Goal: Information Seeking & Learning: Learn about a topic

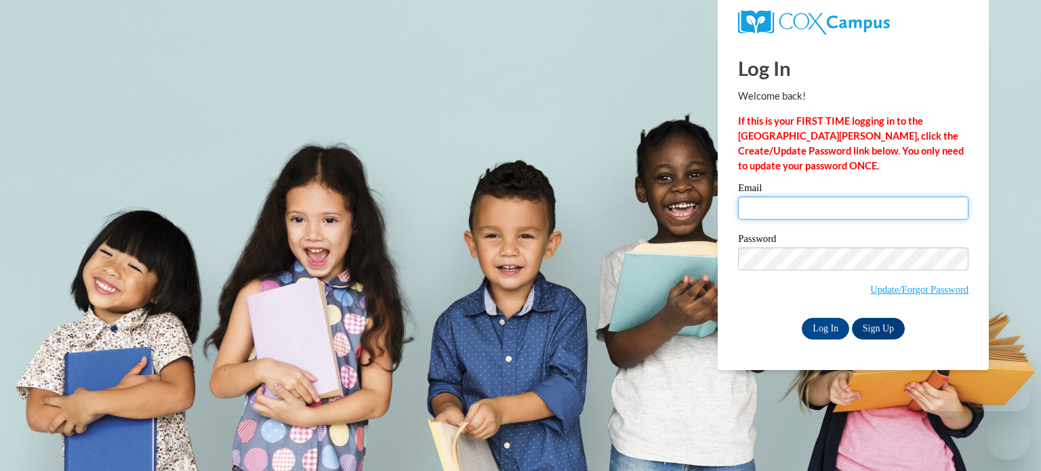
type input "jmeristi@kusd.edu"
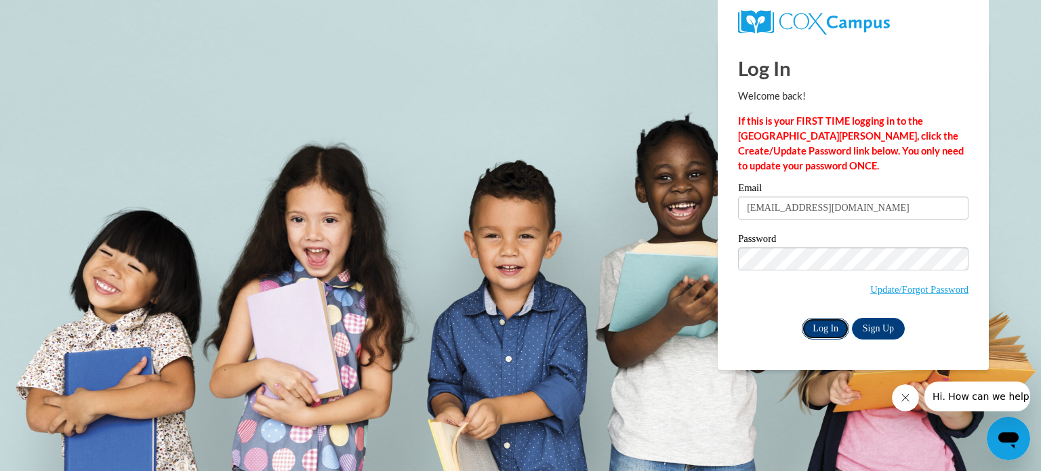
click at [832, 323] on input "Log In" at bounding box center [825, 329] width 47 height 22
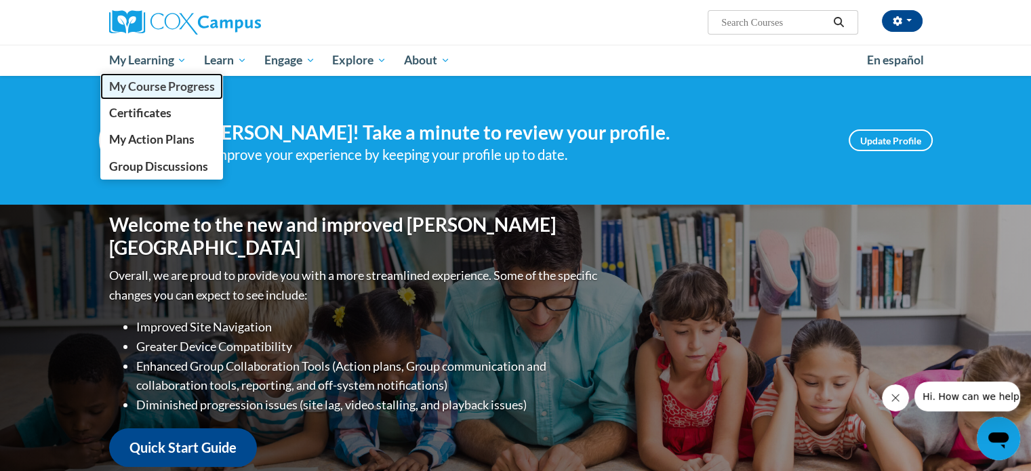
click at [176, 84] on span "My Course Progress" at bounding box center [161, 86] width 106 height 14
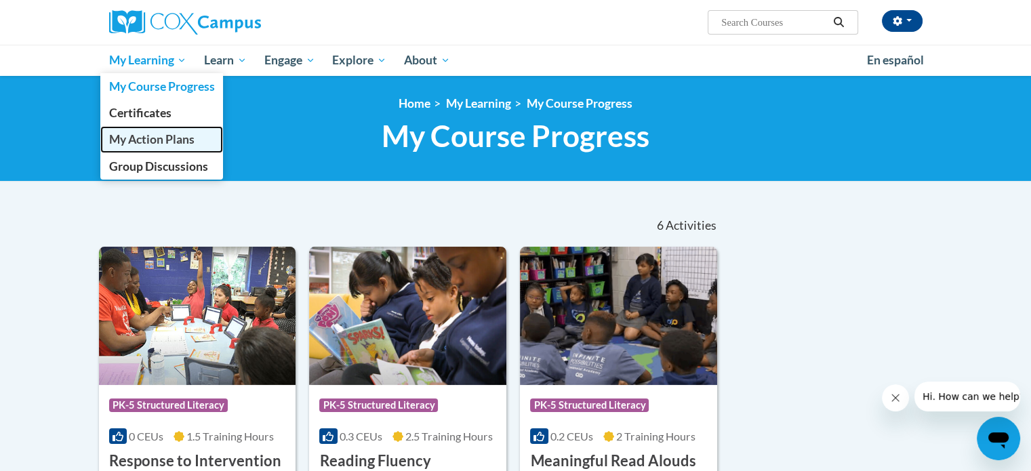
click at [173, 140] on span "My Action Plans" at bounding box center [150, 139] width 85 height 14
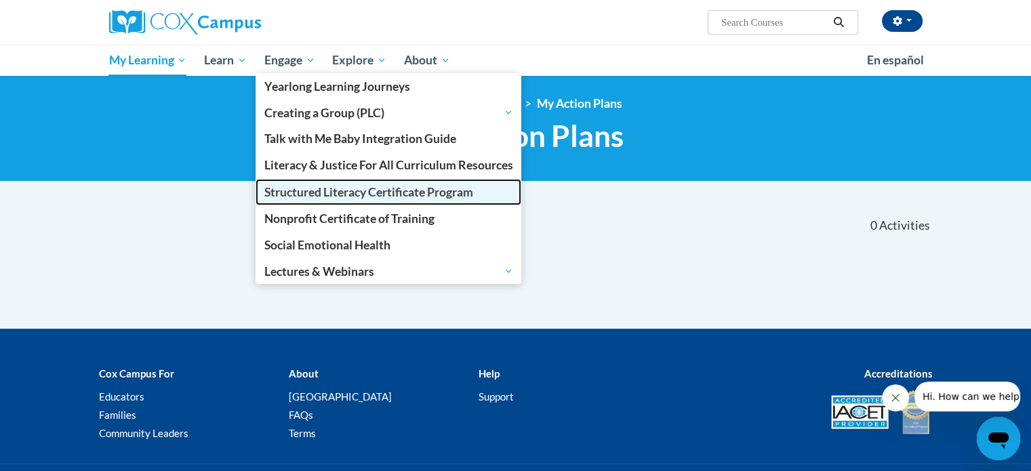
click at [337, 194] on span "Structured Literacy Certificate Program" at bounding box center [368, 192] width 209 height 14
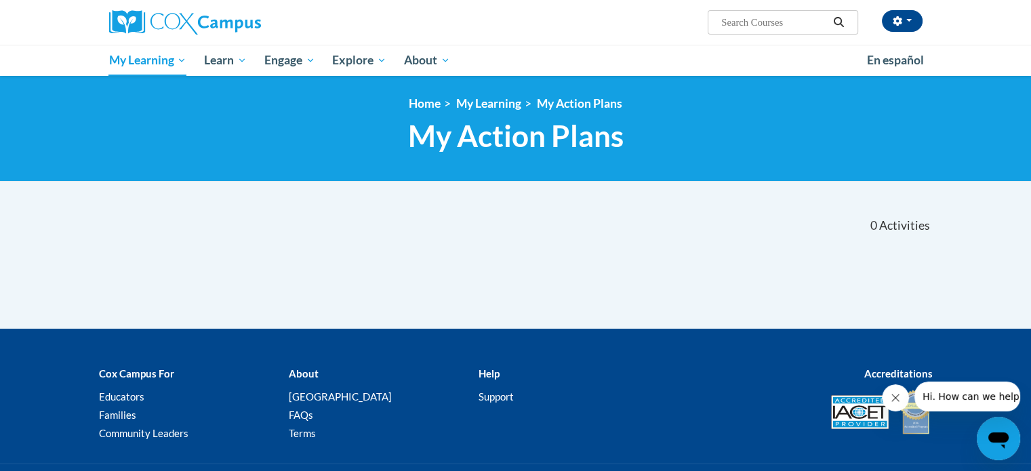
click at [743, 26] on input "Search..." at bounding box center [774, 22] width 108 height 16
type input "dyslexia"
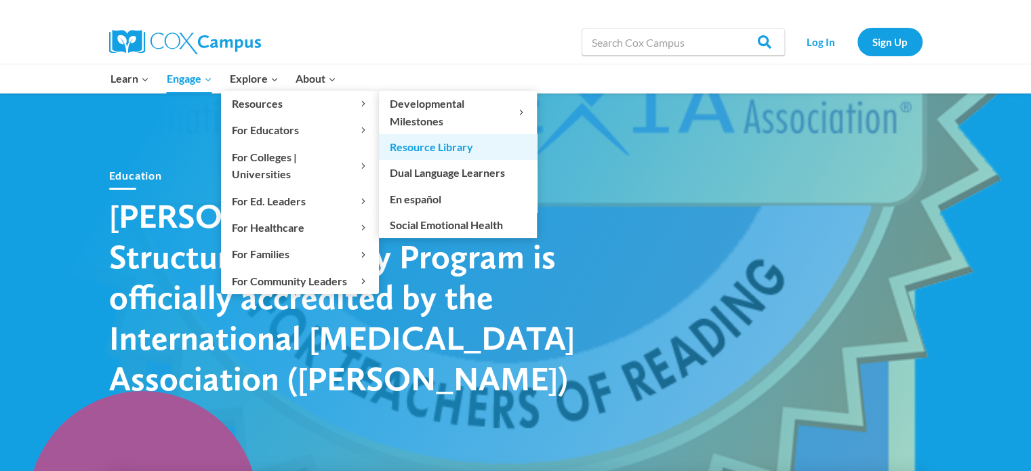
click at [421, 148] on link "Resource Library" at bounding box center [458, 147] width 158 height 26
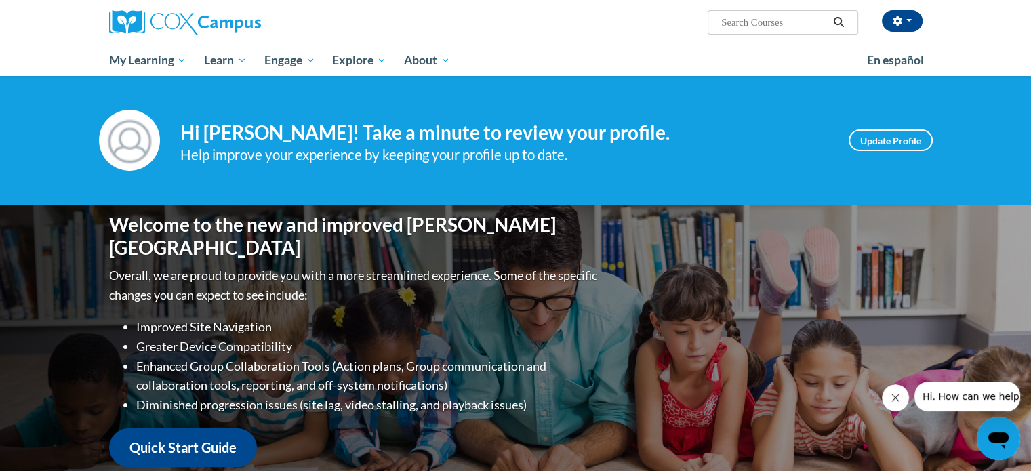
click at [741, 22] on input "Search..." at bounding box center [774, 22] width 108 height 16
type input "dyslexia"
click at [839, 20] on icon "Search" at bounding box center [838, 22] width 12 height 10
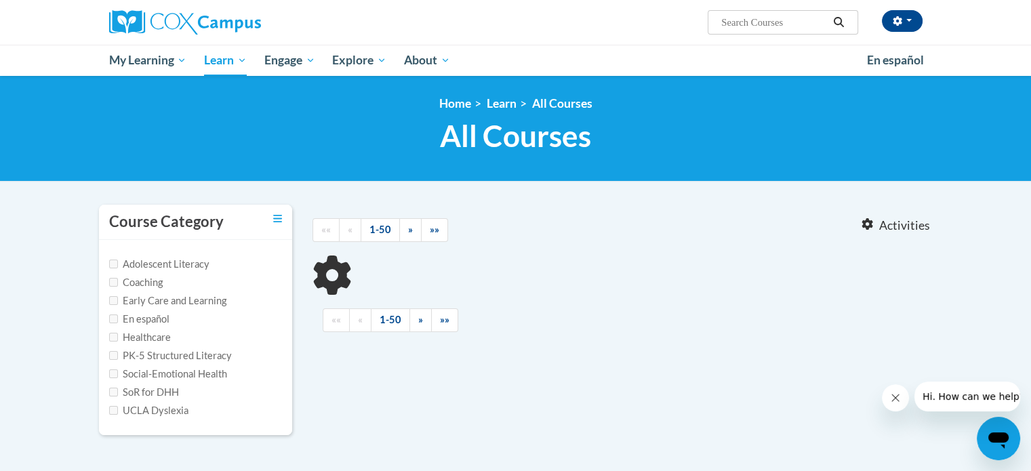
type input "[MEDICAL_DATA]"
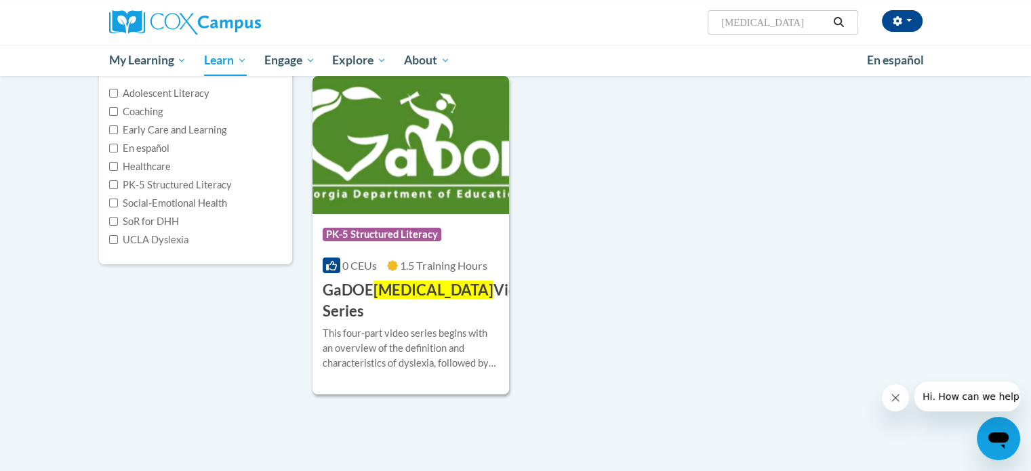
scroll to position [172, 0]
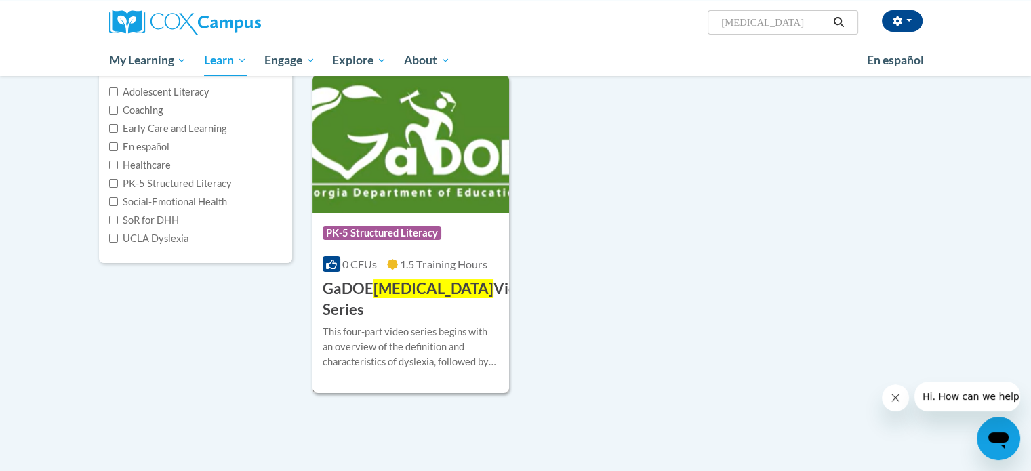
click at [391, 231] on span "PK-5 Structured Literacy" at bounding box center [382, 233] width 119 height 14
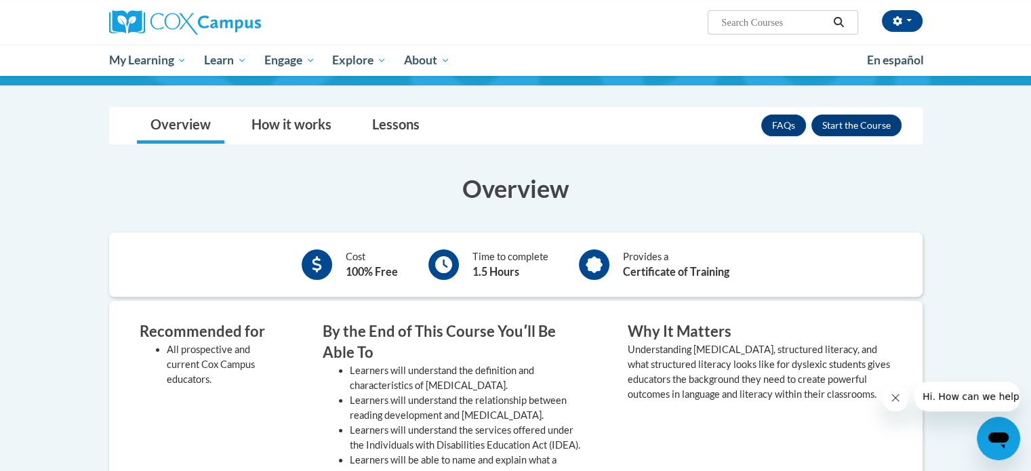
scroll to position [183, 0]
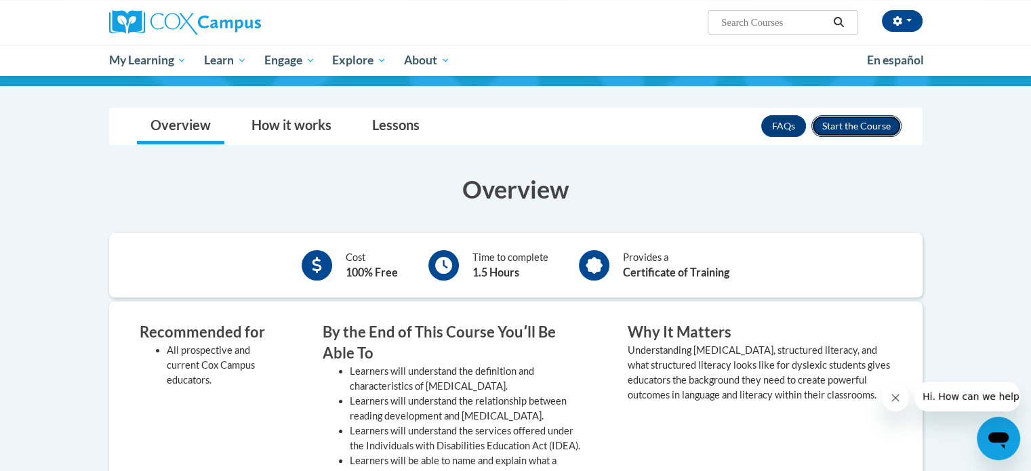
click at [855, 125] on button "Enroll" at bounding box center [856, 126] width 90 height 22
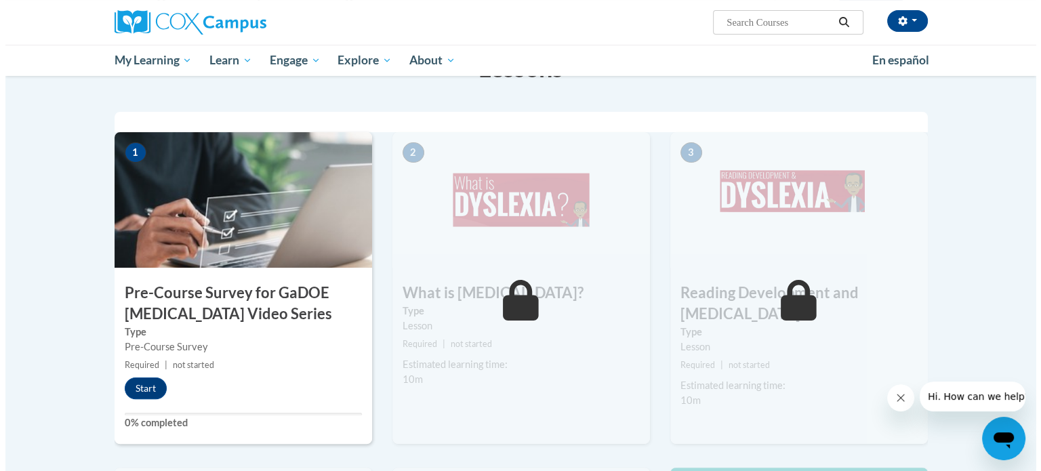
scroll to position [272, 0]
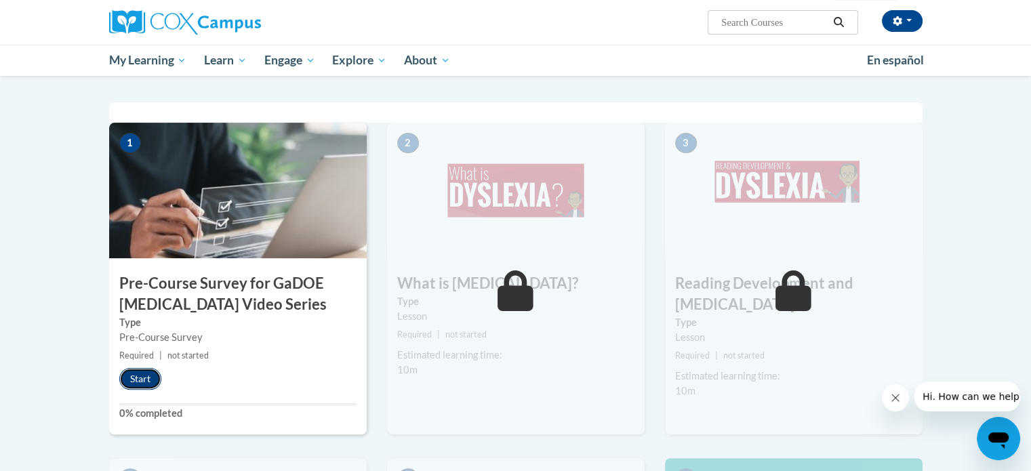
click at [132, 376] on button "Start" at bounding box center [140, 379] width 42 height 22
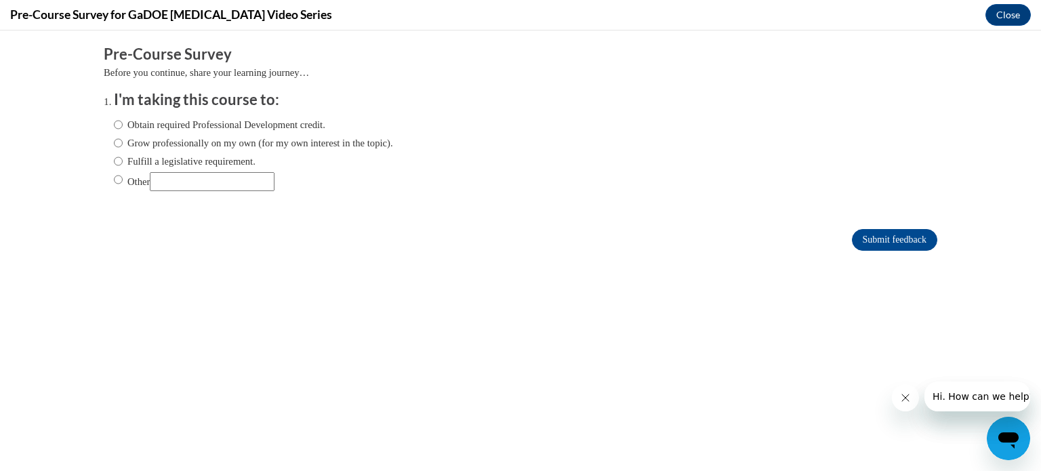
scroll to position [0, 0]
click at [114, 160] on input "Fulfill a legislative requirement." at bounding box center [118, 161] width 9 height 15
radio input "true"
click at [866, 237] on input "Submit feedback" at bounding box center [894, 240] width 85 height 22
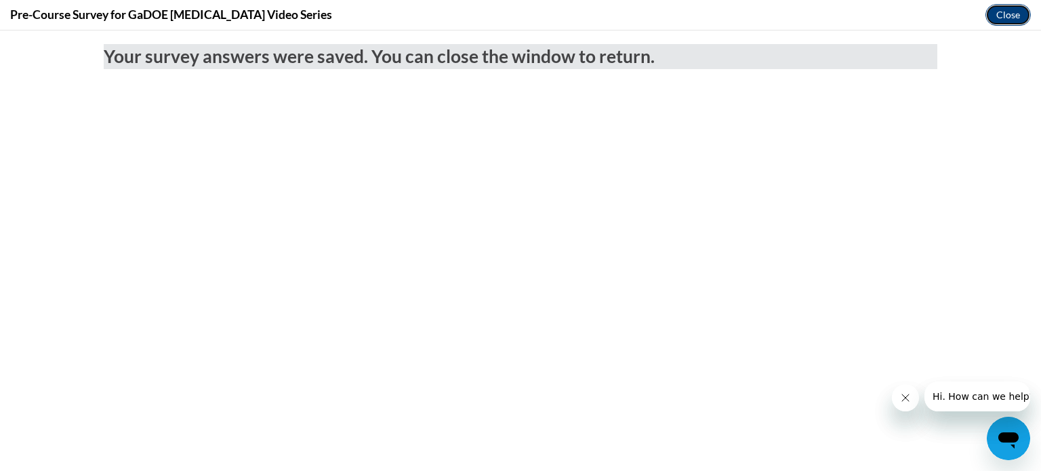
click at [1010, 13] on button "Close" at bounding box center [1007, 15] width 45 height 22
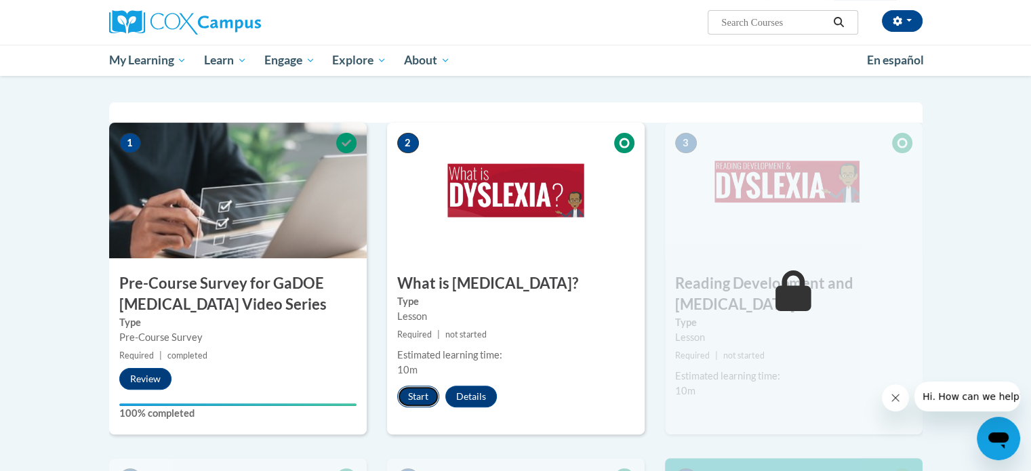
click at [416, 392] on button "Start" at bounding box center [418, 397] width 42 height 22
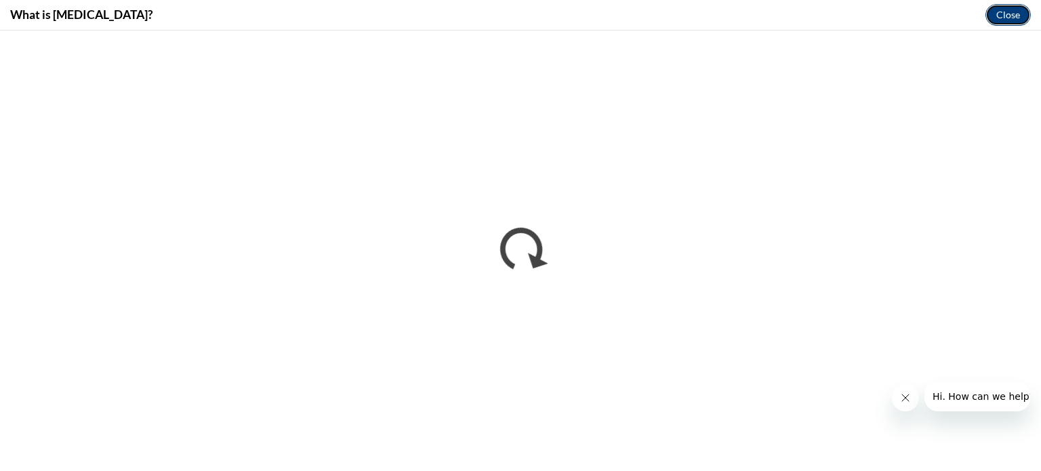
click at [1001, 14] on button "Close" at bounding box center [1007, 15] width 45 height 22
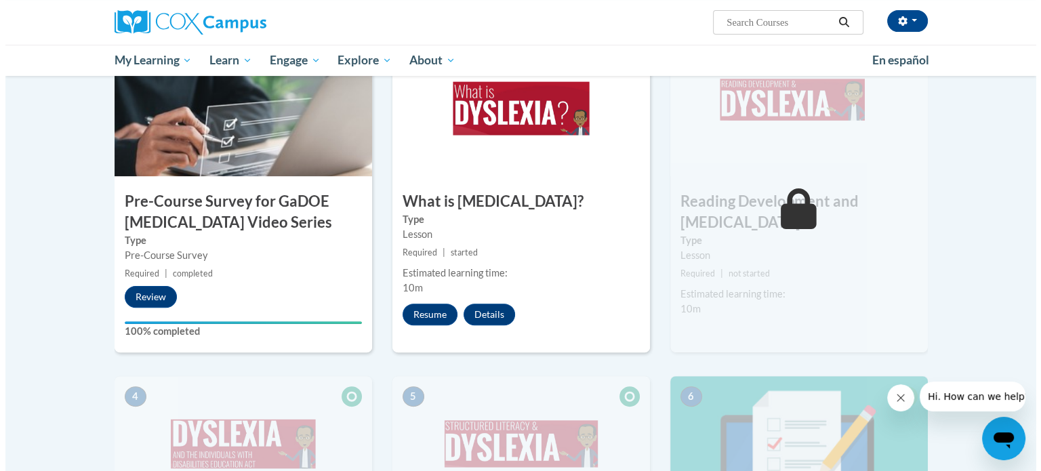
scroll to position [351, 0]
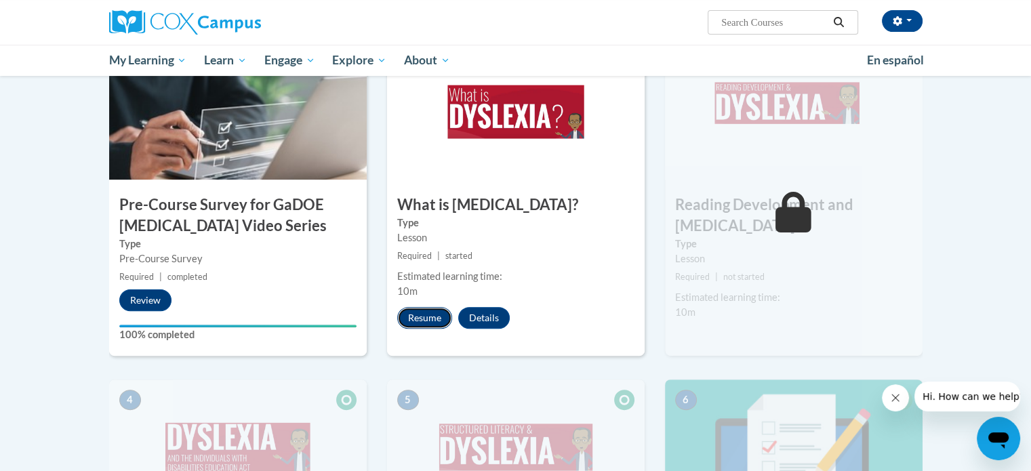
click at [423, 314] on button "Resume" at bounding box center [424, 318] width 55 height 22
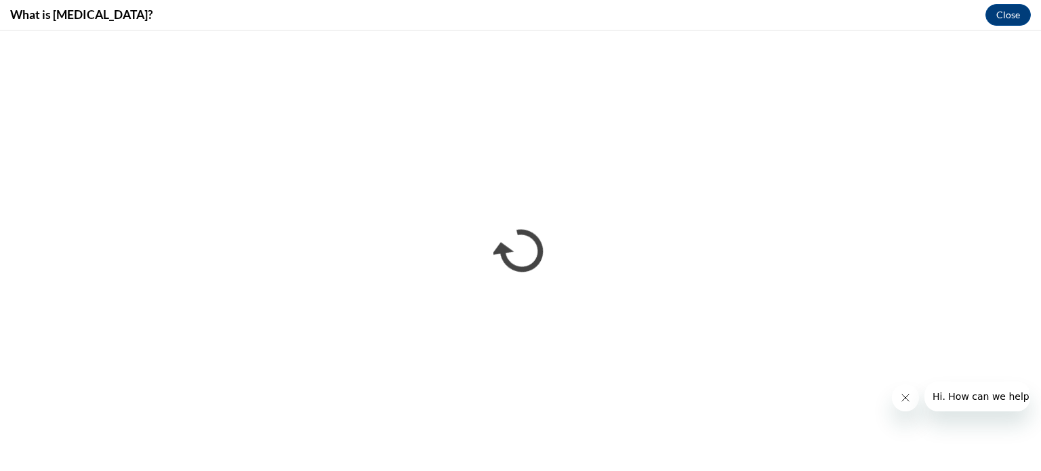
scroll to position [0, 0]
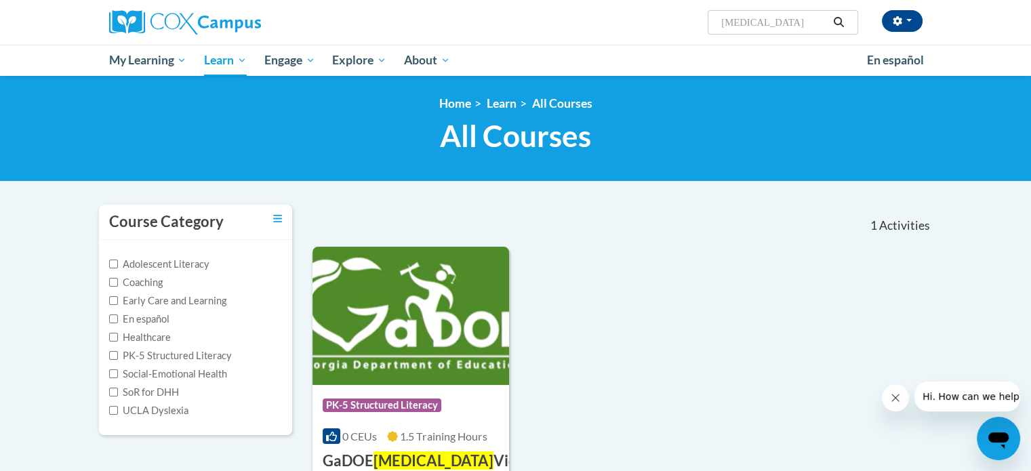
click at [764, 22] on input "dyslexia" at bounding box center [774, 22] width 108 height 16
type input "d"
type input "writing"
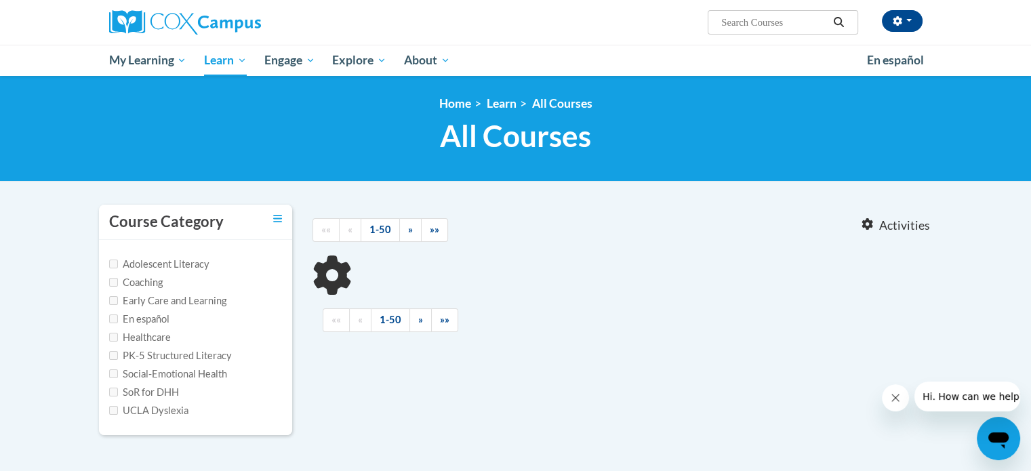
type input "writing"
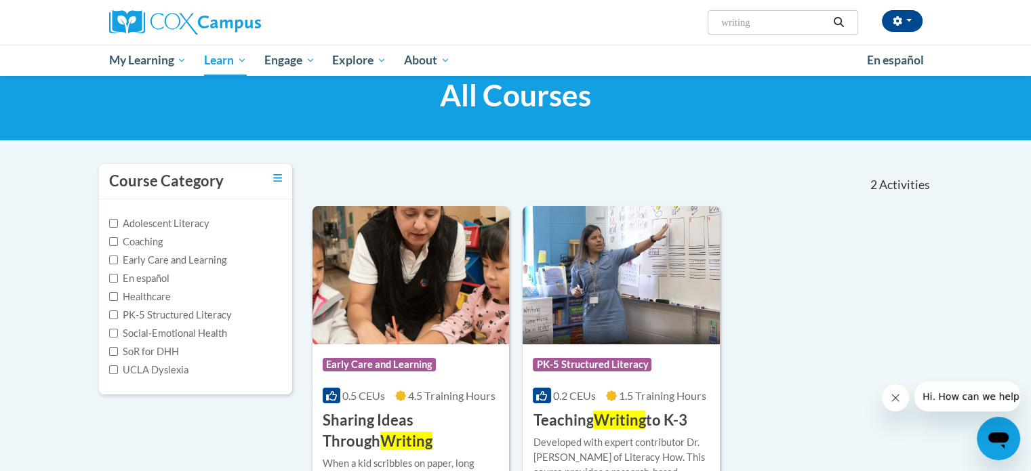
scroll to position [40, 0]
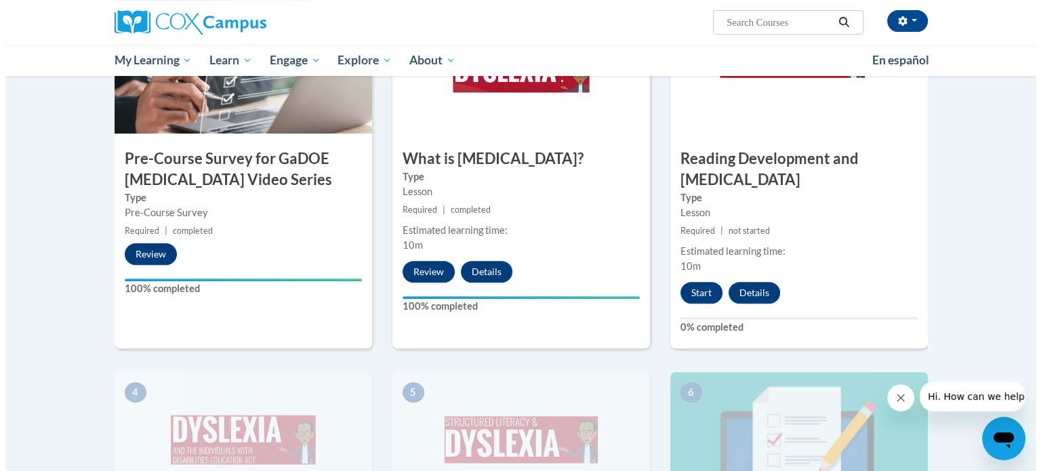
scroll to position [398, 0]
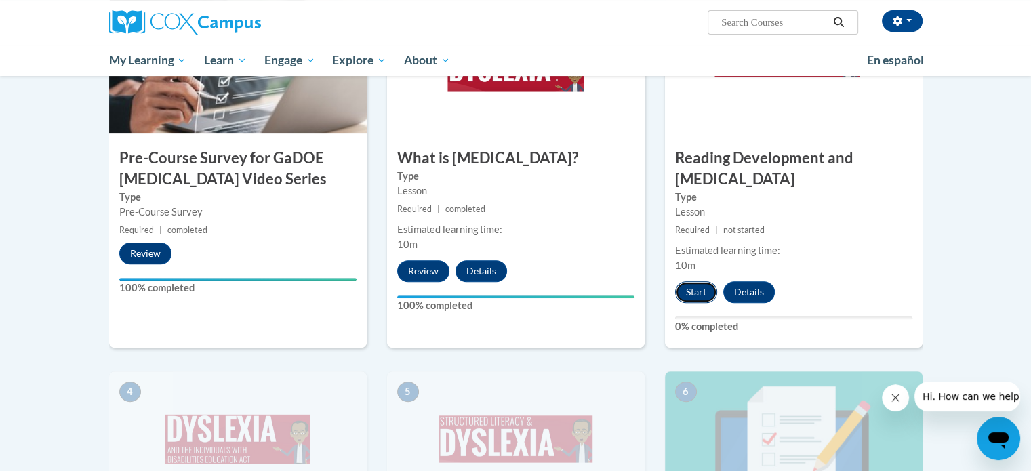
click at [691, 281] on button "Start" at bounding box center [696, 292] width 42 height 22
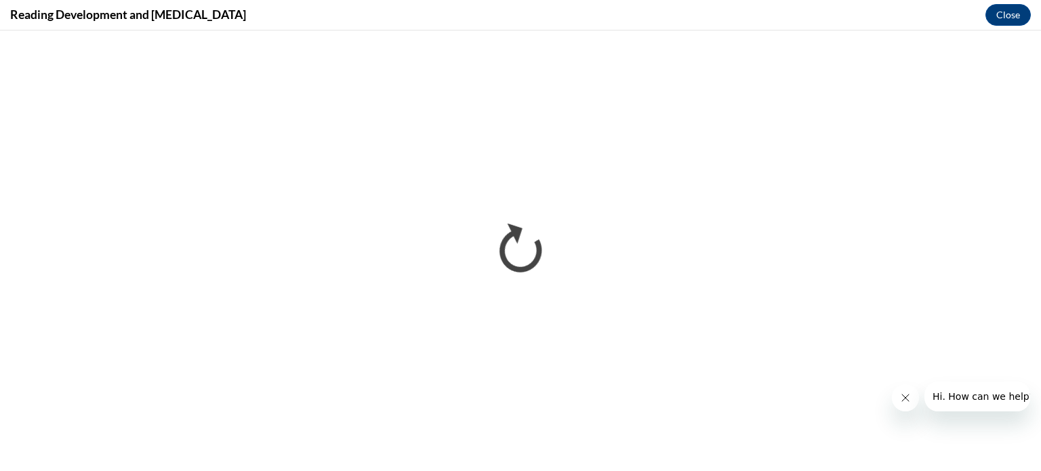
scroll to position [0, 0]
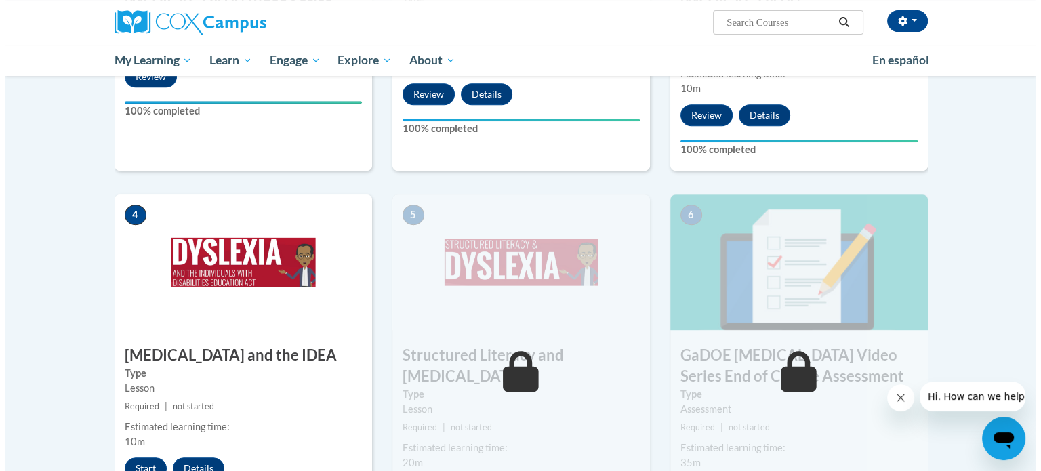
scroll to position [580, 0]
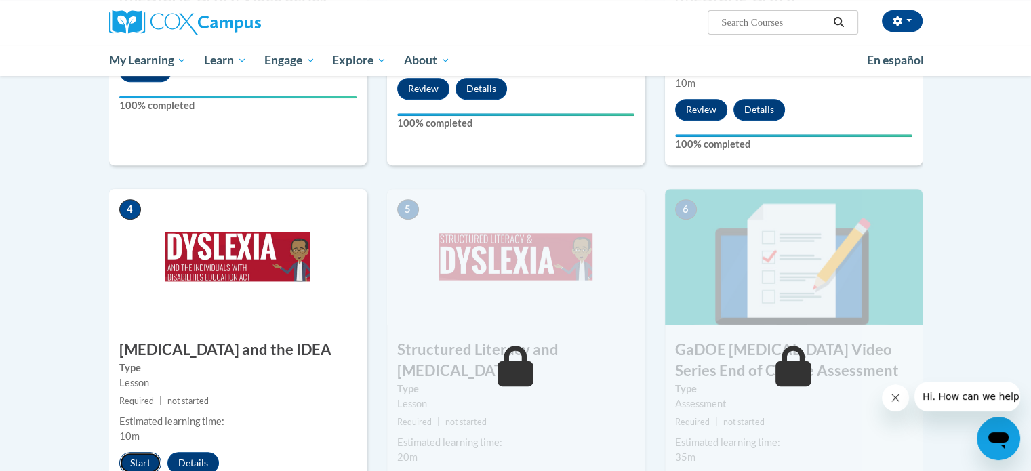
click at [144, 452] on button "Start" at bounding box center [140, 463] width 42 height 22
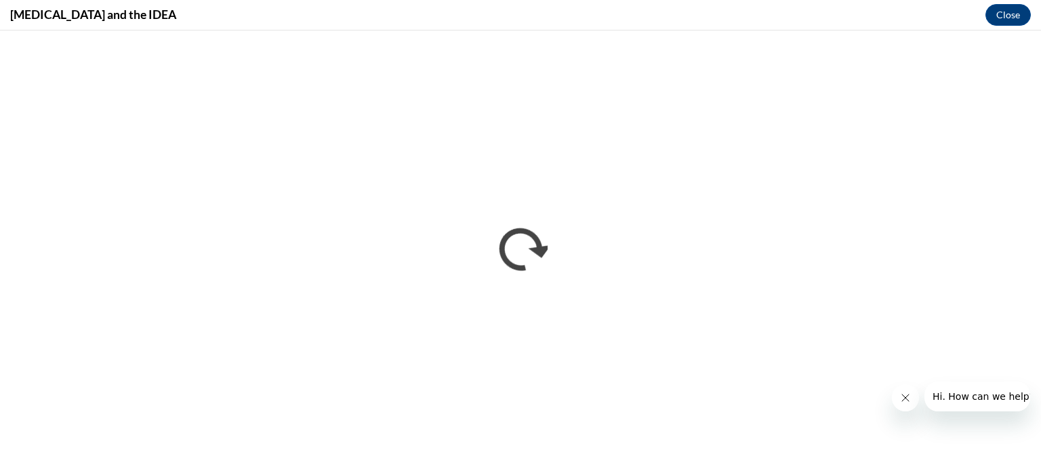
scroll to position [0, 0]
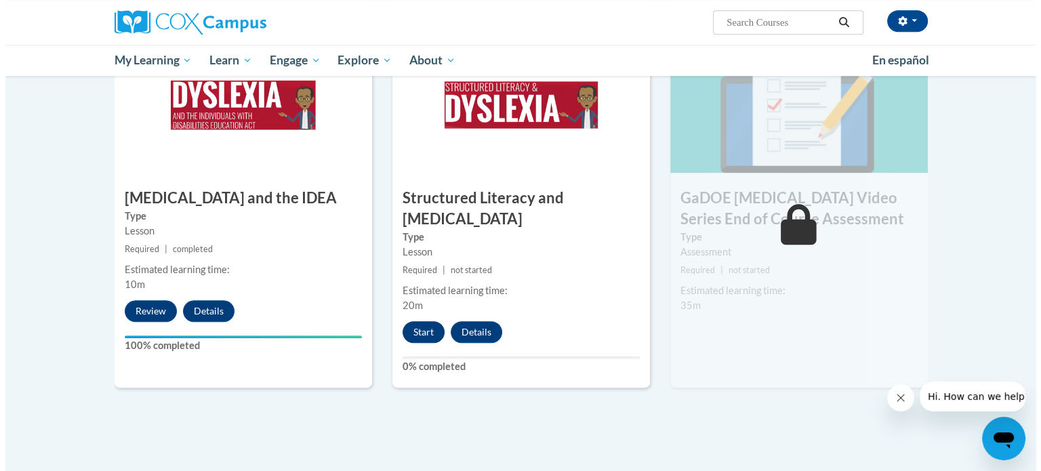
scroll to position [730, 0]
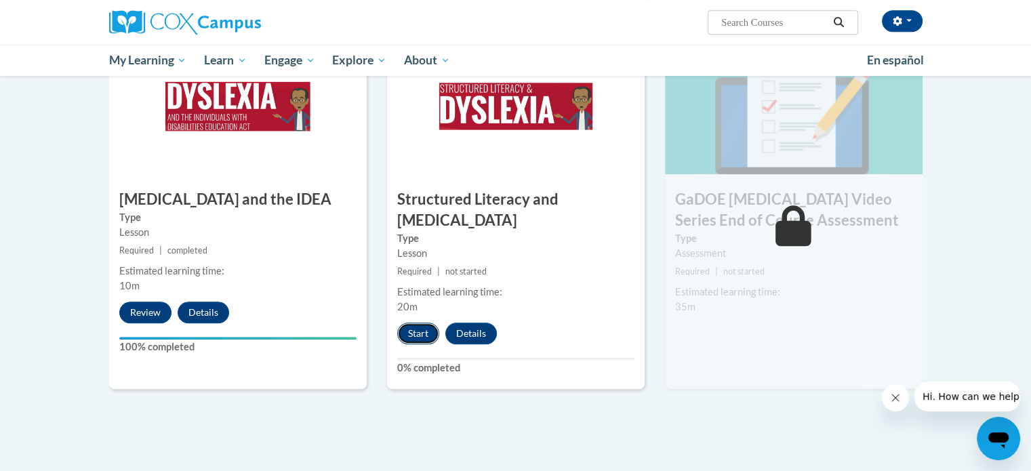
click at [417, 323] on button "Start" at bounding box center [418, 334] width 42 height 22
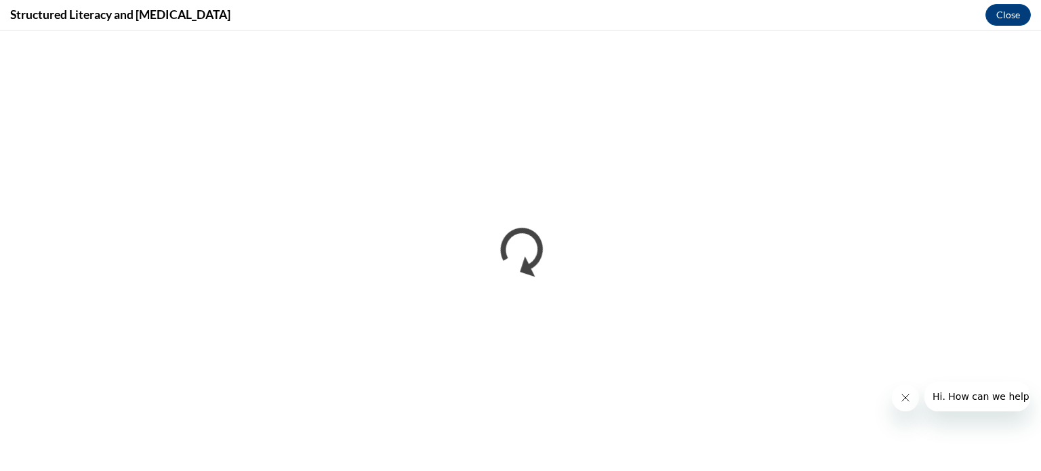
scroll to position [0, 0]
